Goal: Navigation & Orientation: Find specific page/section

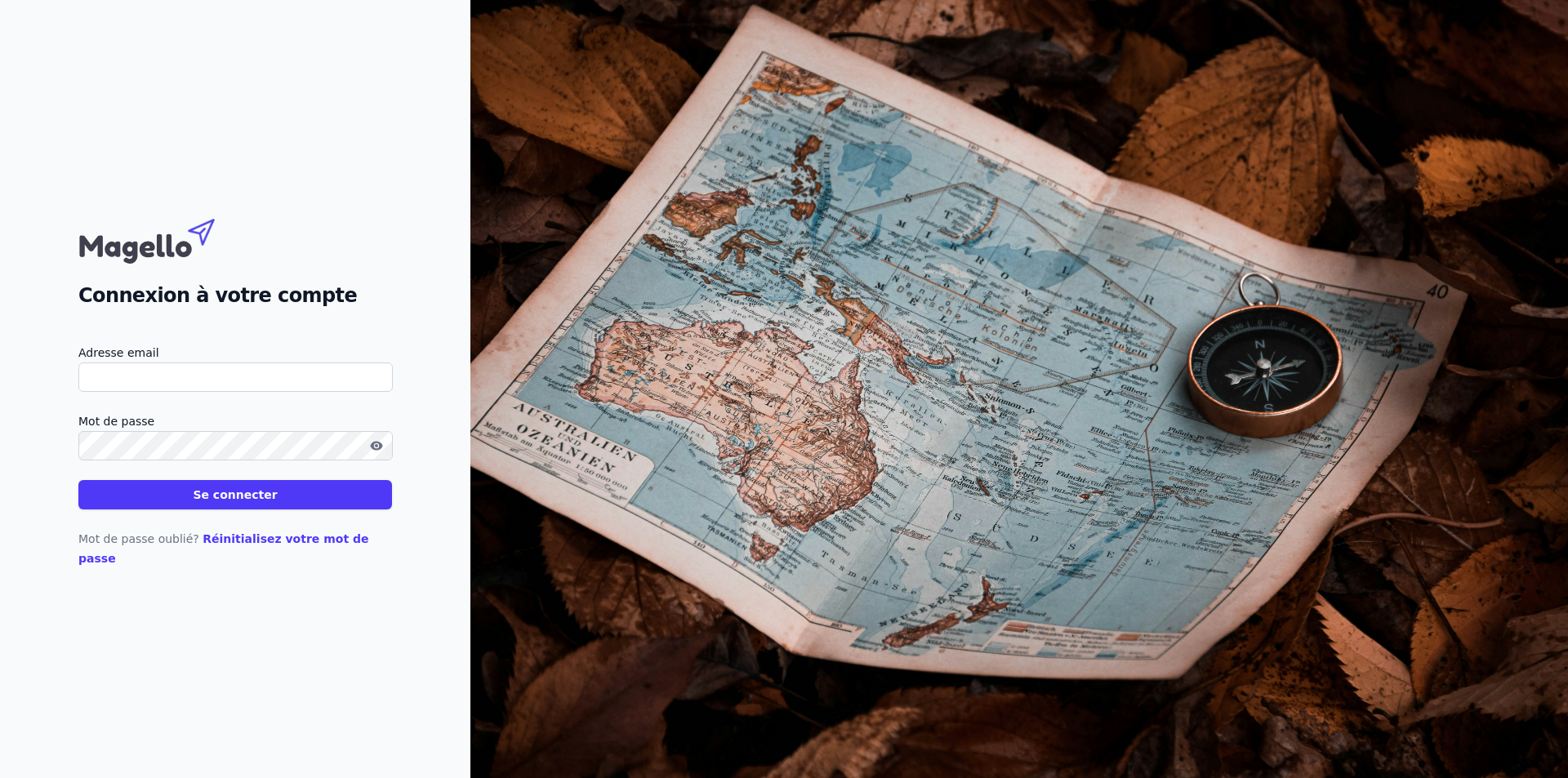
type input "[EMAIL_ADDRESS][DOMAIN_NAME]"
click at [213, 498] on button "Se connecter" at bounding box center [235, 494] width 314 height 29
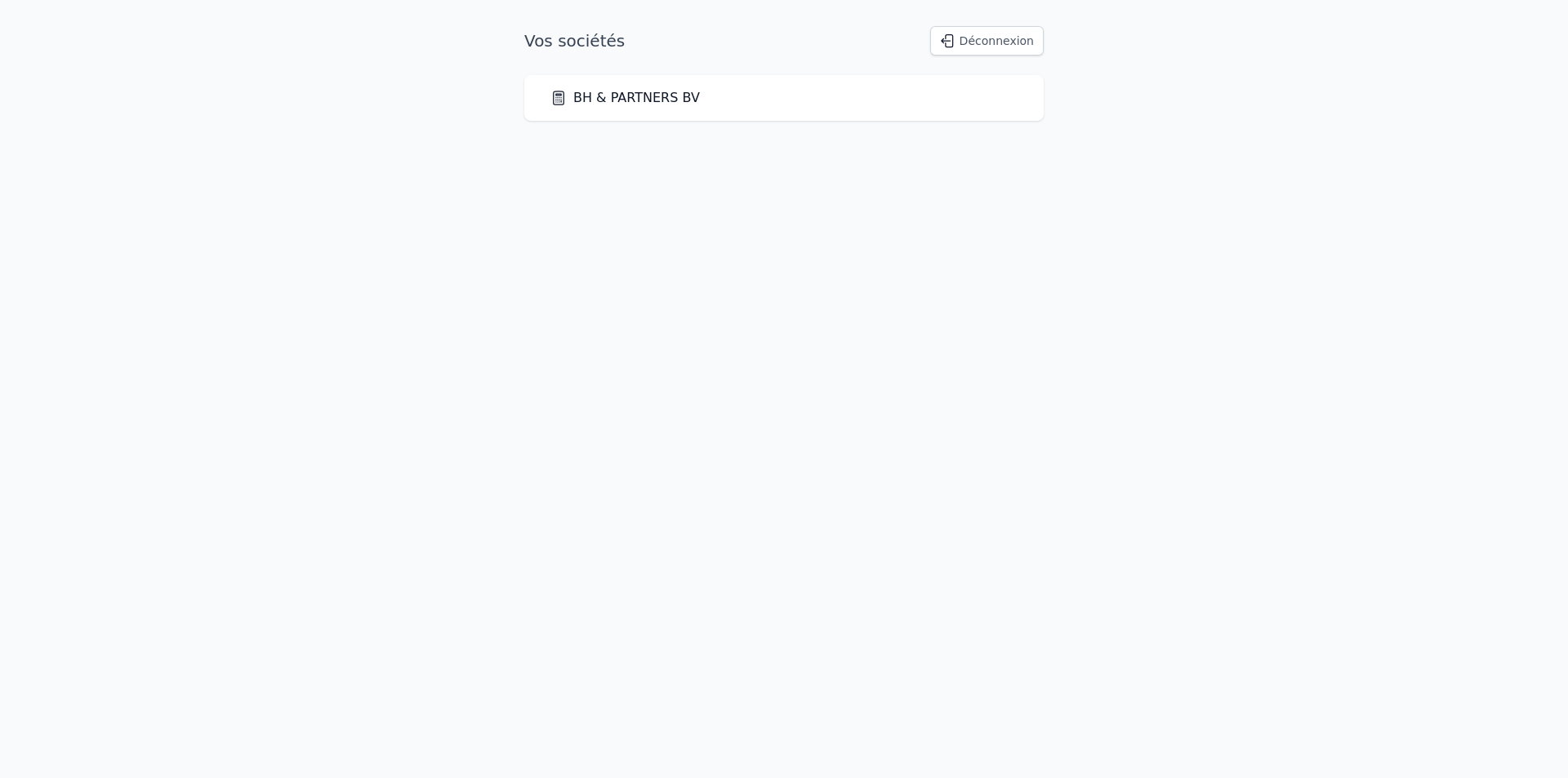
click at [582, 101] on link "BH & PARTNERS BV" at bounding box center [625, 98] width 149 height 19
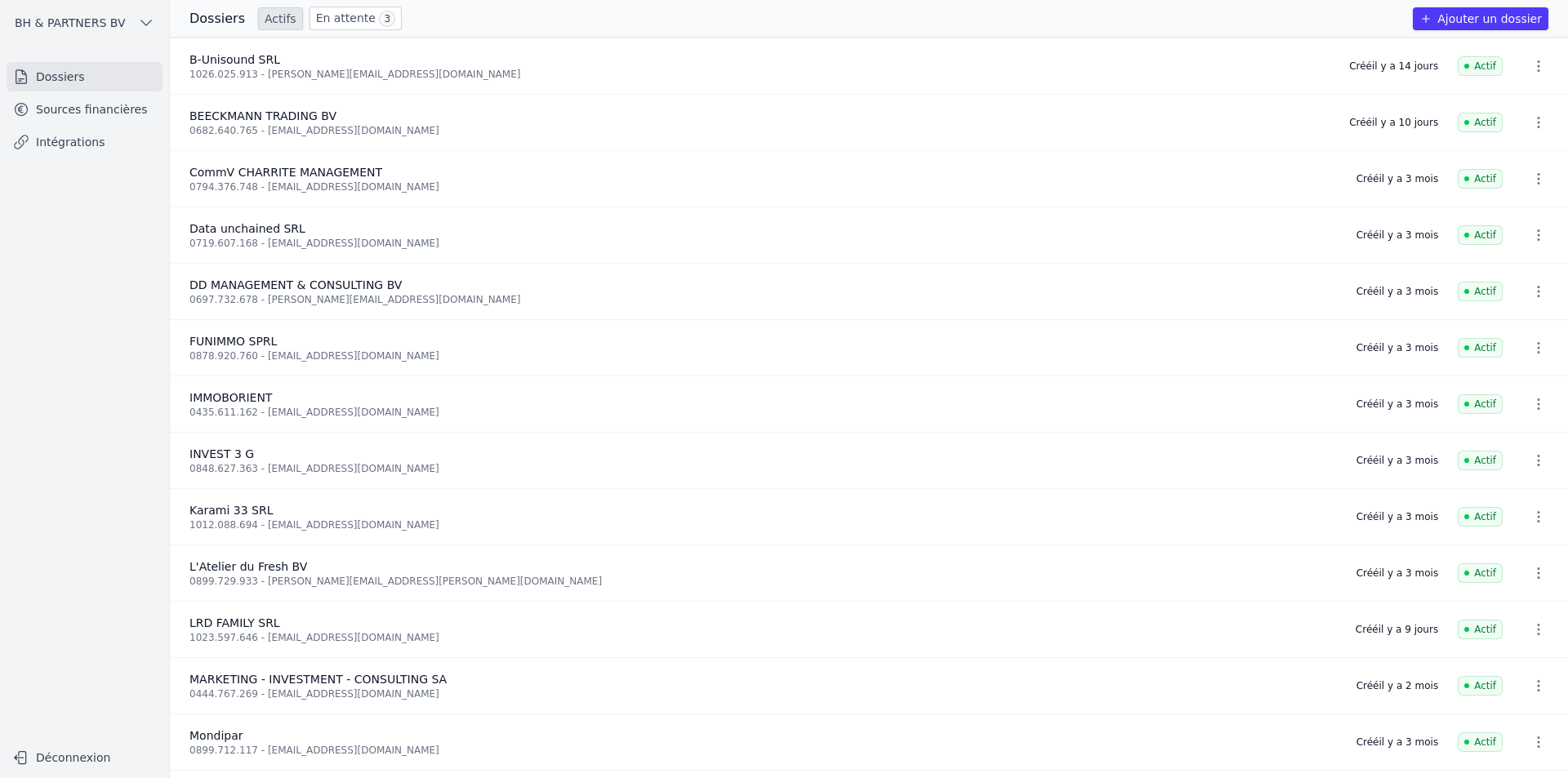
click at [56, 23] on span "BH & PARTNERS BV" at bounding box center [70, 23] width 110 height 17
